Goal: Task Accomplishment & Management: Manage account settings

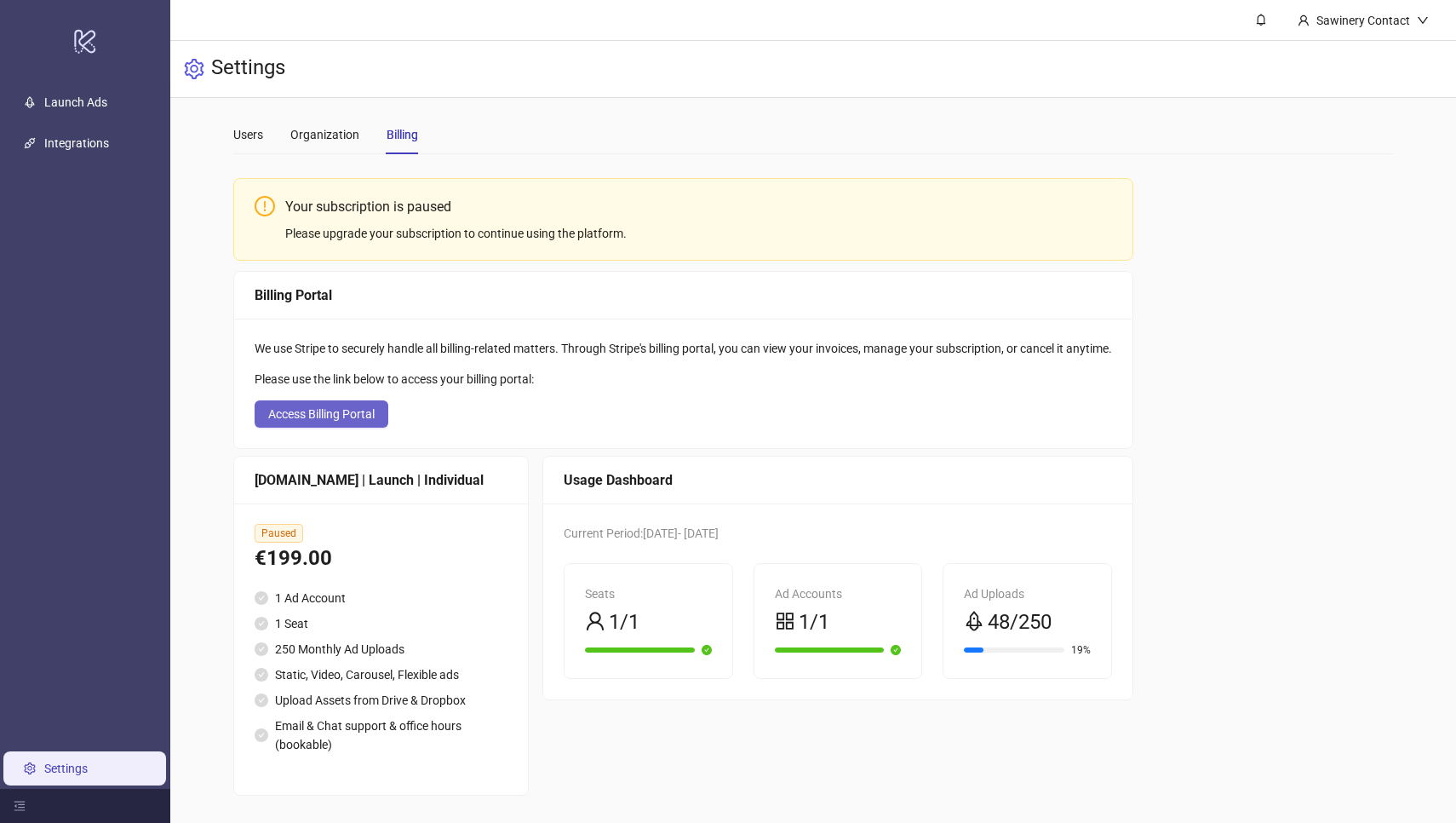
scroll to position [9, 0]
click at [357, 423] on button "Access Billing Portal" at bounding box center [322, 415] width 133 height 27
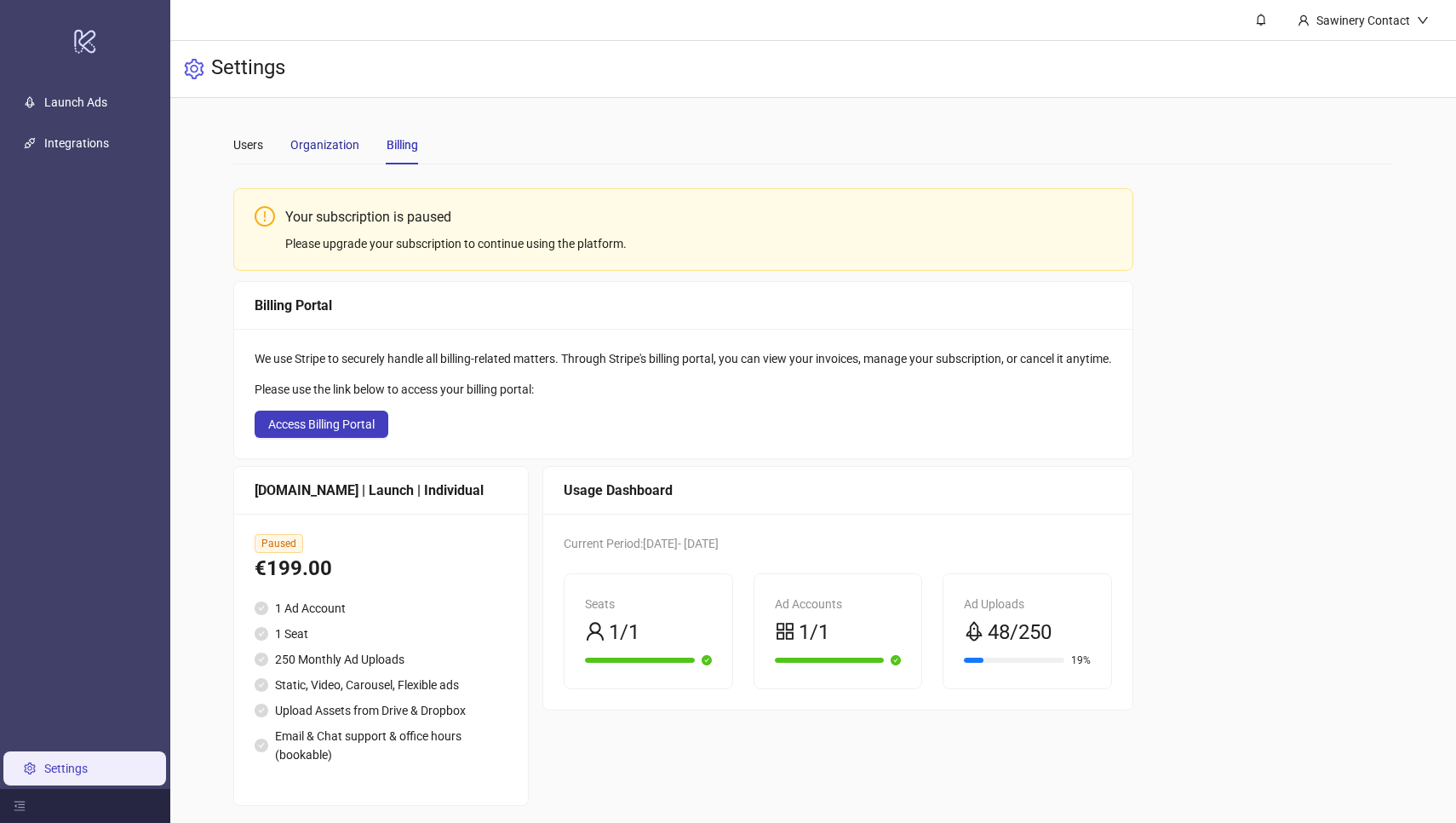
click at [316, 140] on div "Organization" at bounding box center [325, 144] width 69 height 19
click at [244, 149] on div "Users" at bounding box center [248, 144] width 30 height 19
click at [324, 150] on div "Organization" at bounding box center [325, 144] width 69 height 19
click at [1373, 15] on div "Sawinery Contact" at bounding box center [1363, 20] width 107 height 19
click at [67, 150] on link "Integrations" at bounding box center [76, 142] width 65 height 14
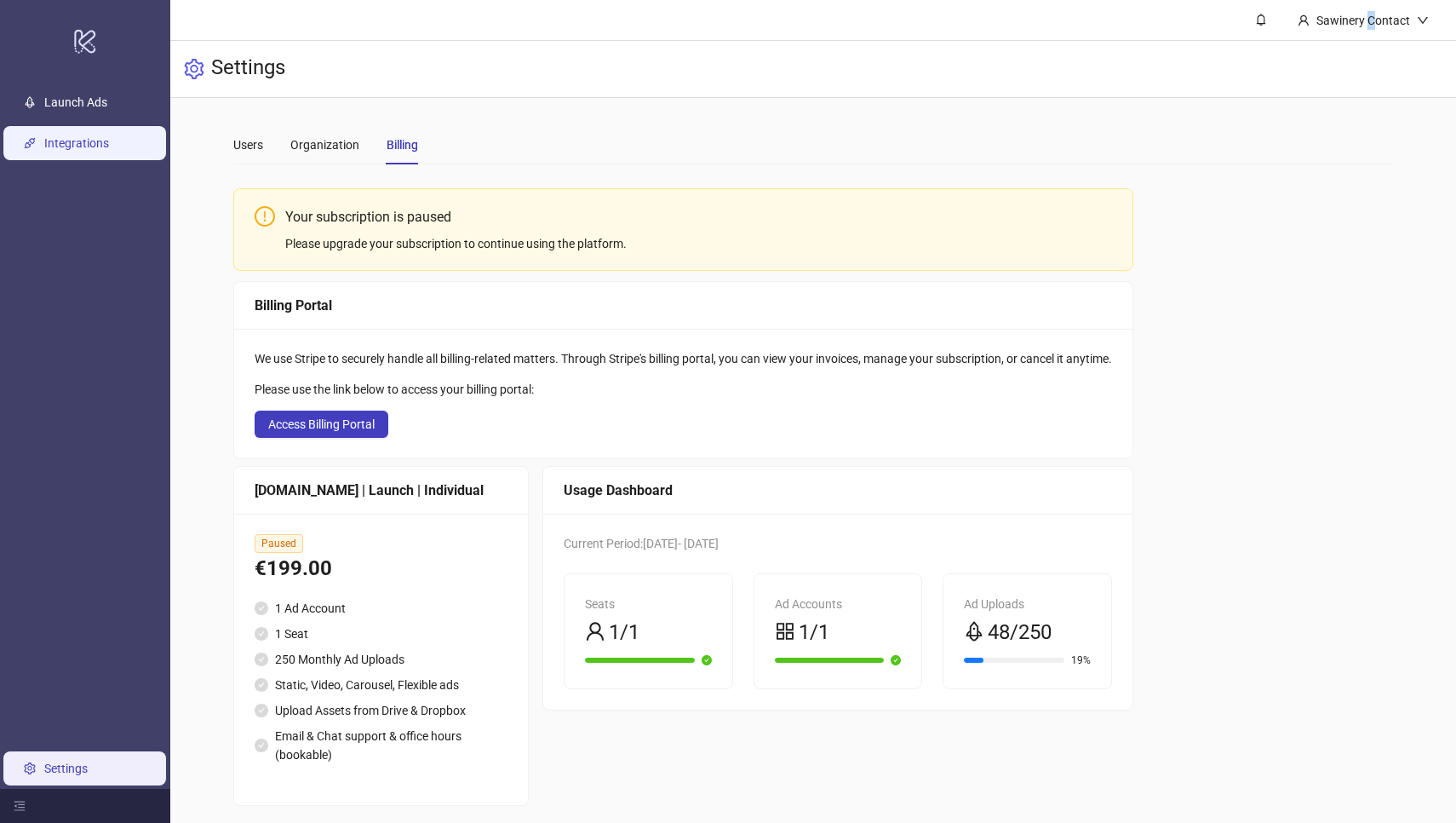
click at [67, 150] on link "Integrations" at bounding box center [76, 142] width 65 height 14
click at [14, 804] on icon "menu-fold" at bounding box center [19, 805] width 12 height 12
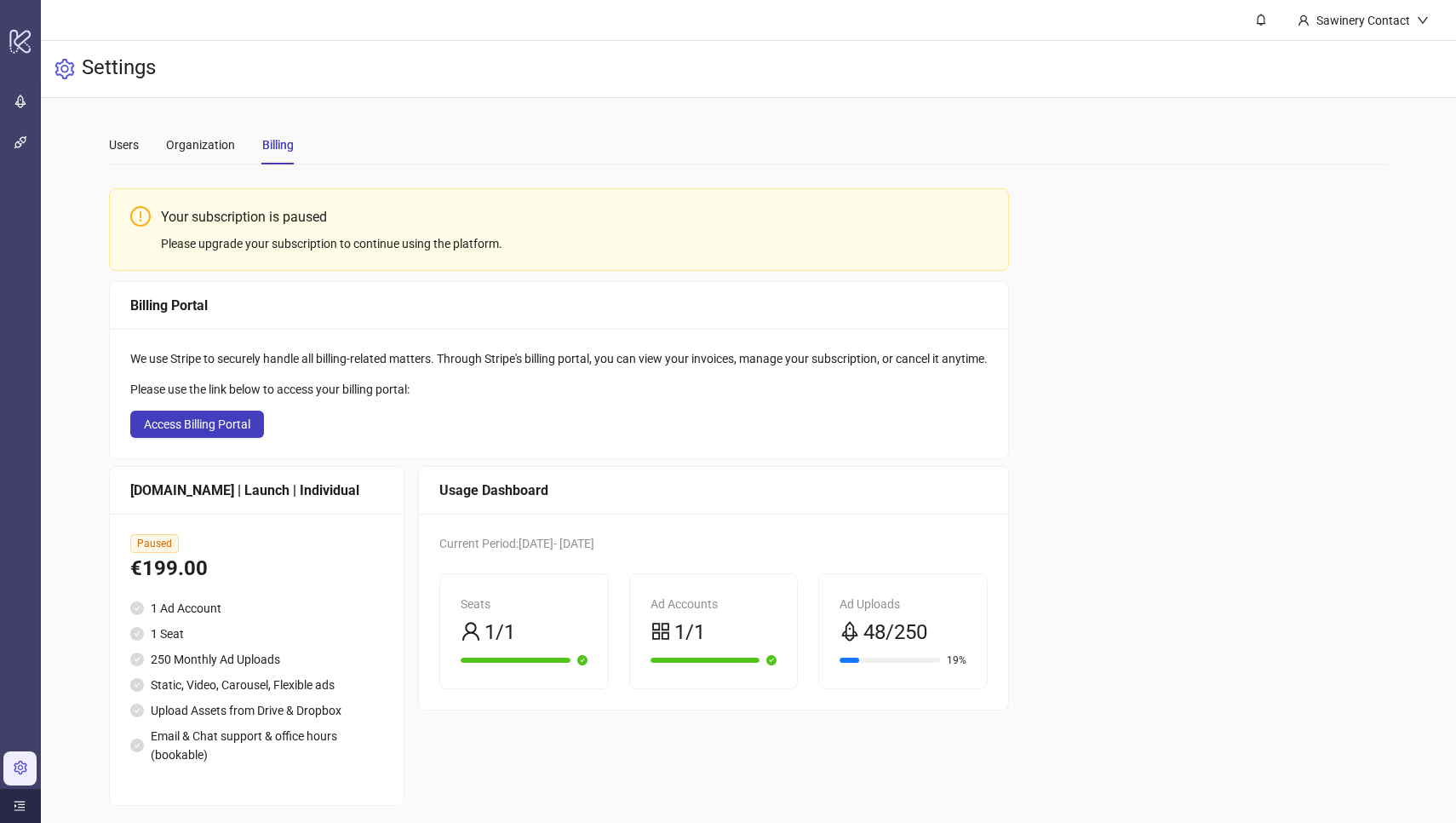
click at [14, 804] on icon "menu-unfold" at bounding box center [19, 805] width 12 height 12
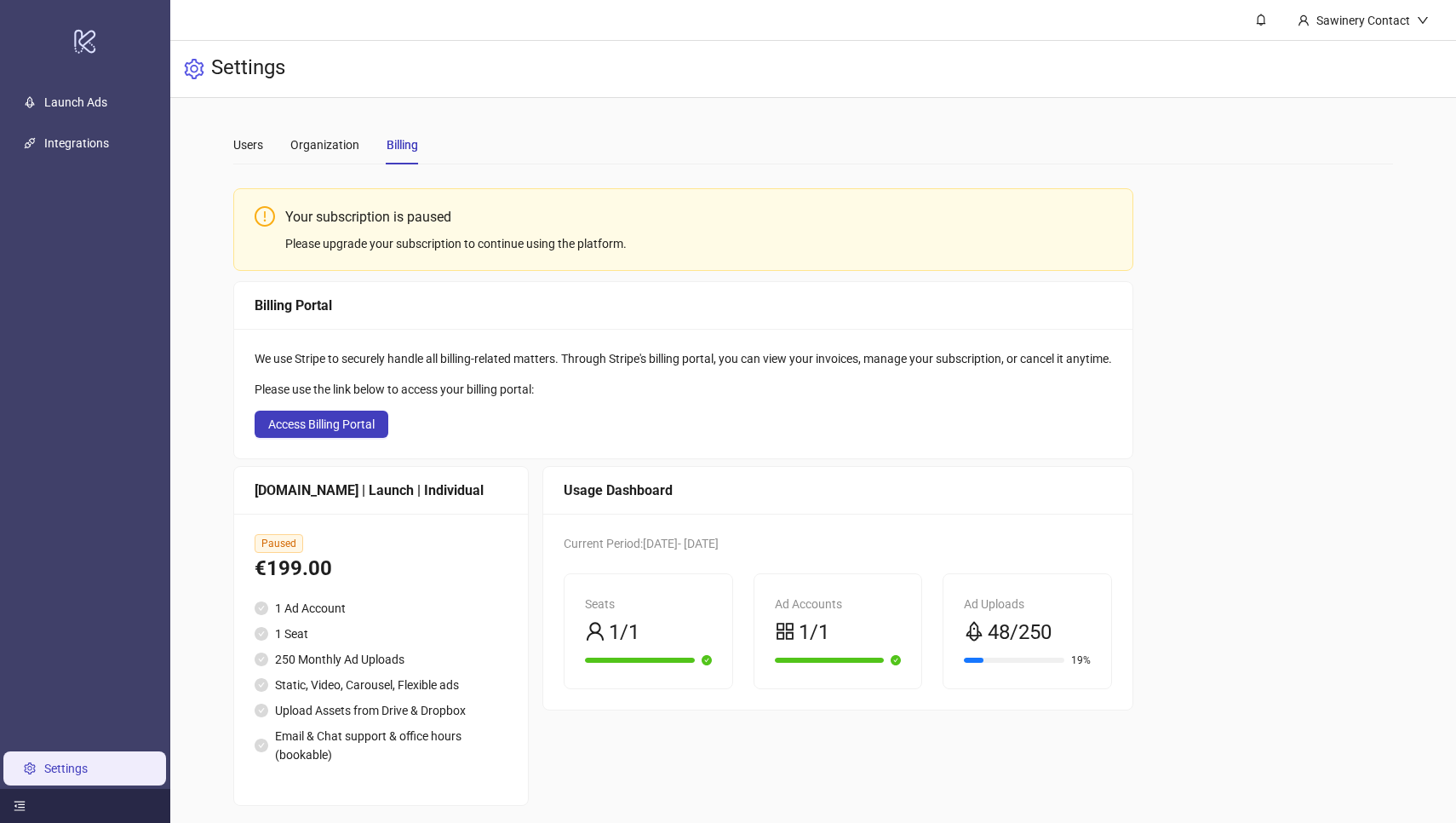
click at [1292, 697] on div "Your subscription is paused Please upgrade your subscription to continue using …" at bounding box center [813, 491] width 1160 height 628
drag, startPoint x: 1293, startPoint y: 697, endPoint x: 1356, endPoint y: 86, distance: 614.2
click at [1356, 86] on div "Settings" at bounding box center [813, 69] width 1286 height 57
